Goal: Check status: Check status

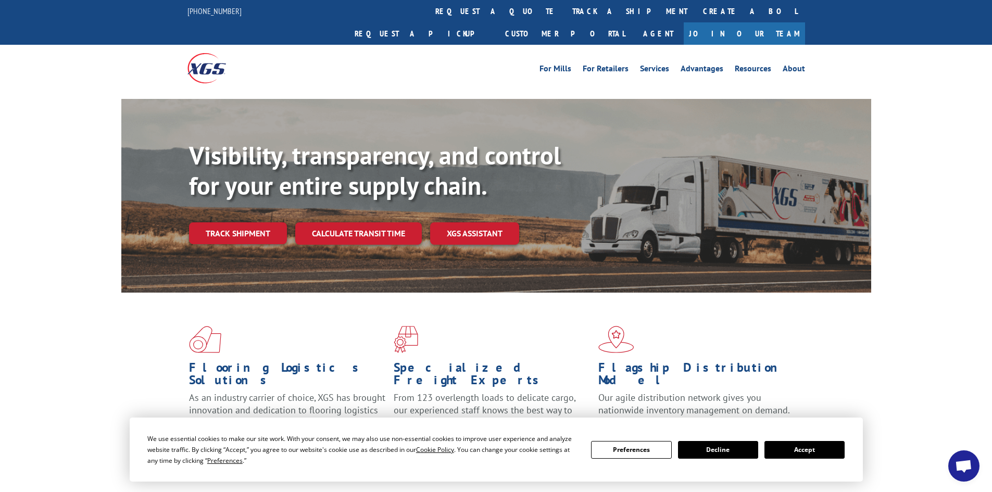
click at [772, 441] on button "Accept" at bounding box center [804, 450] width 80 height 18
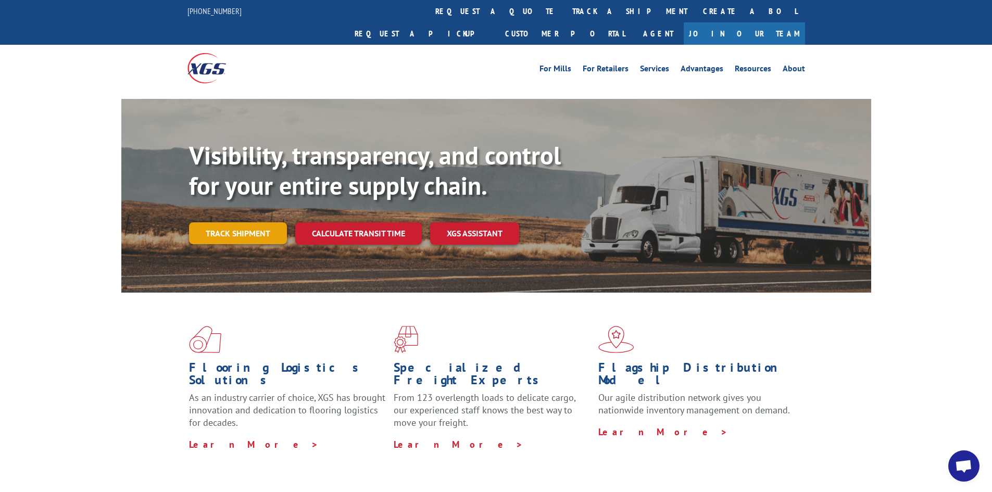
click at [228, 222] on link "Track shipment" at bounding box center [238, 233] width 98 height 22
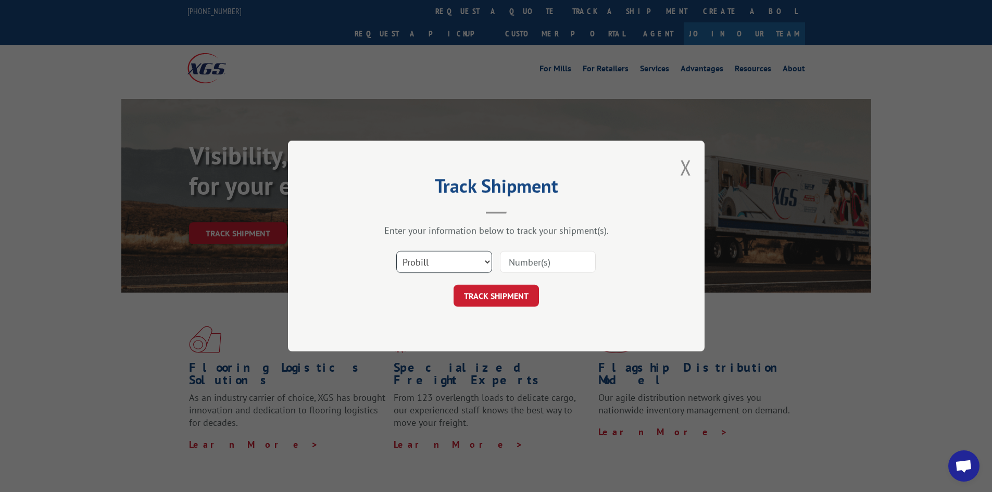
click at [452, 264] on select "Select category... Probill BOL PO" at bounding box center [444, 262] width 96 height 22
select select "bol"
click at [396, 251] on select "Select category... Probill BOL PO" at bounding box center [444, 262] width 96 height 22
paste input "5158090"
type input "5158090"
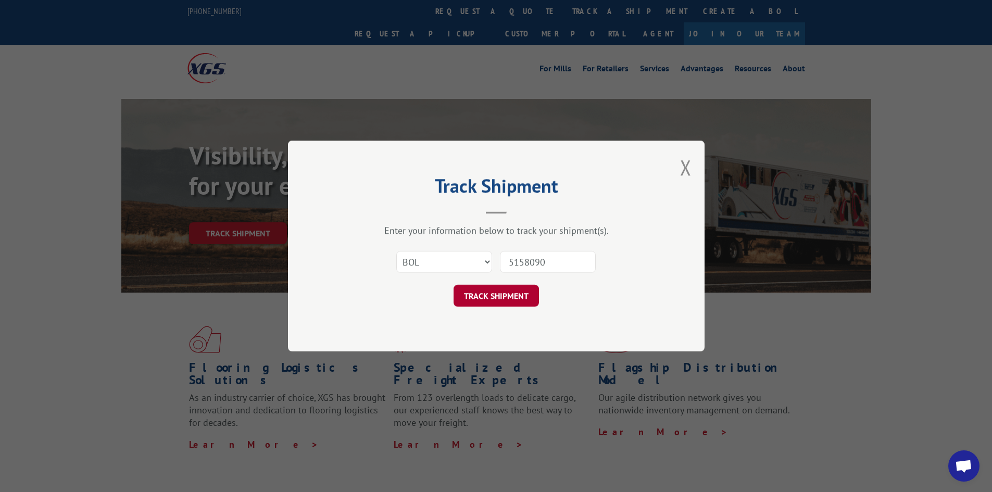
click at [499, 299] on button "TRACK SHIPMENT" at bounding box center [496, 296] width 85 height 22
